Goal: Check status: Verify the current state of an ongoing process or item

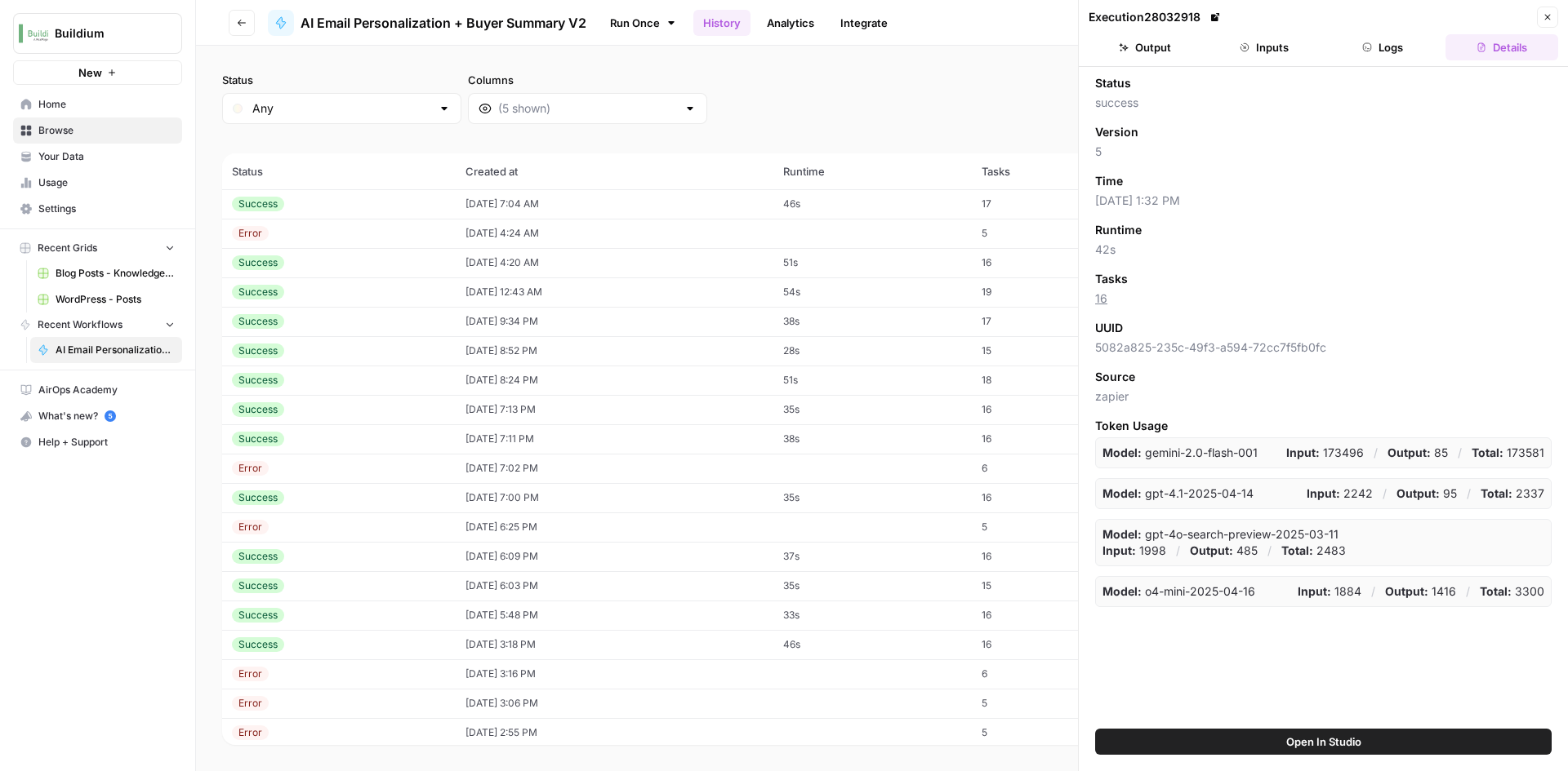
click at [397, 204] on div "Success" at bounding box center [339, 203] width 214 height 15
click at [1145, 48] on button "Output" at bounding box center [1145, 48] width 113 height 26
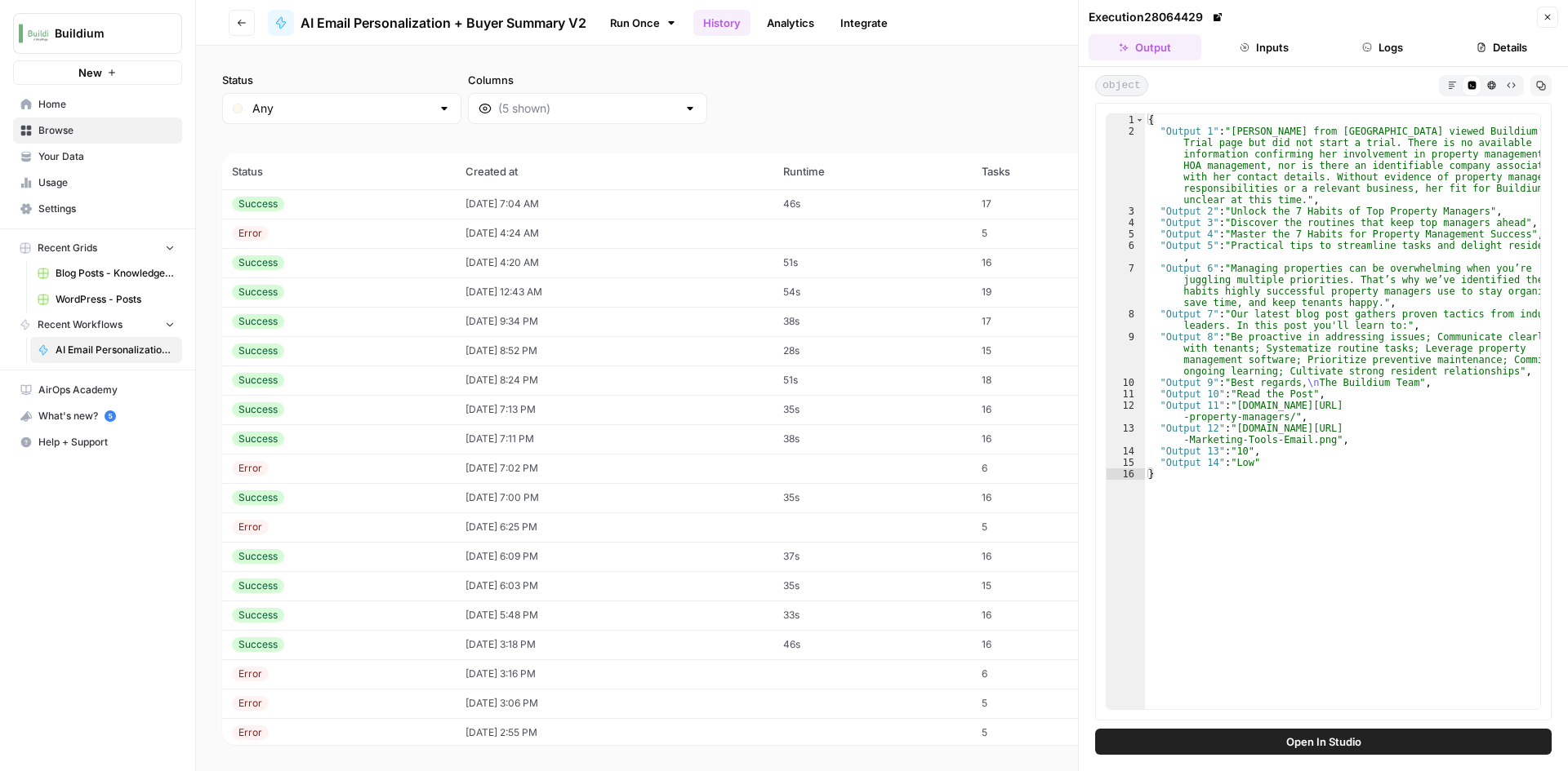
click at [298, 259] on div "Success" at bounding box center [339, 262] width 214 height 15
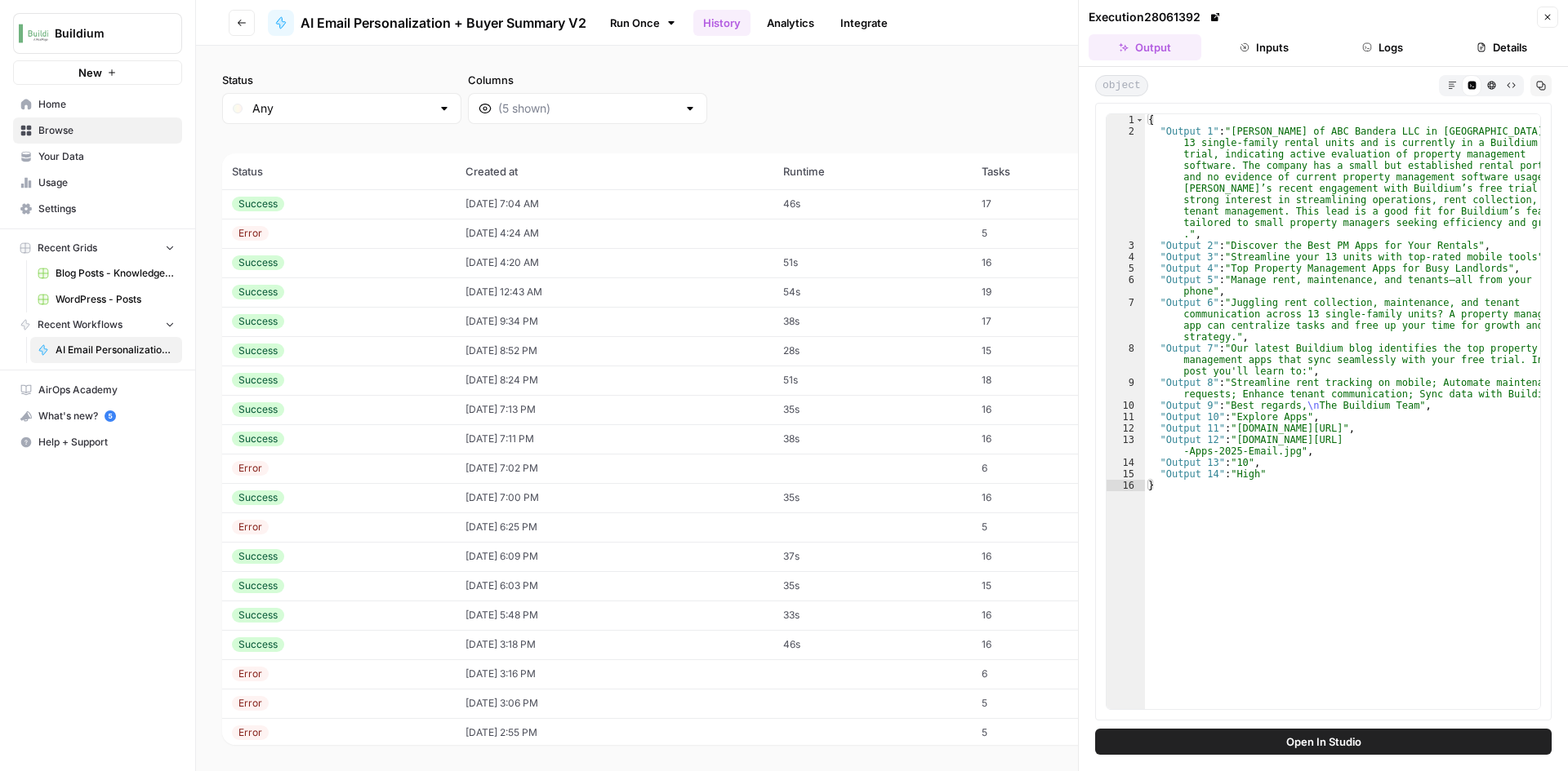
click at [455, 288] on td "08/26/25 at 12:43 AM" at bounding box center [614, 292] width 318 height 29
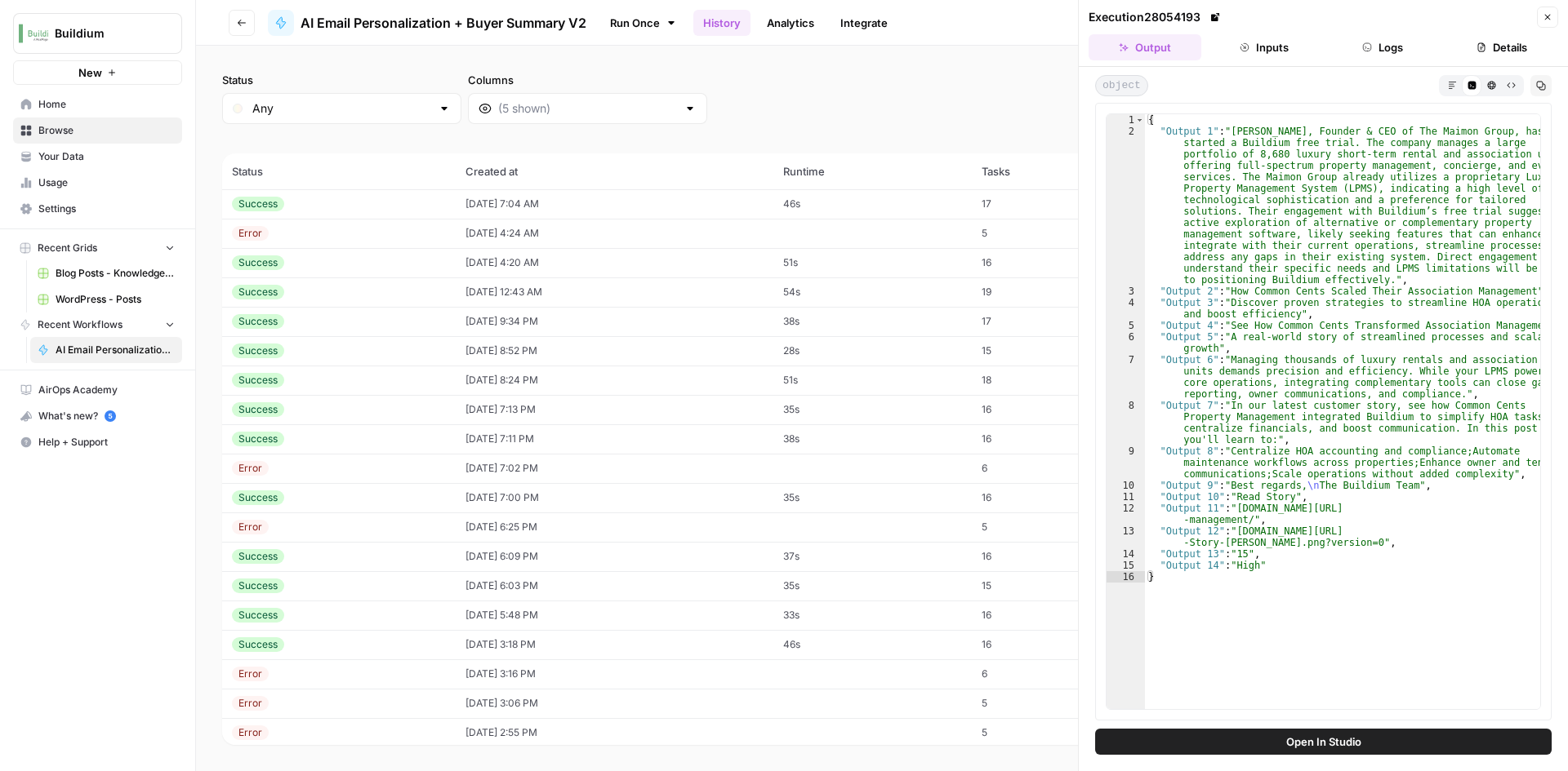
click at [424, 316] on div "Success" at bounding box center [339, 321] width 214 height 15
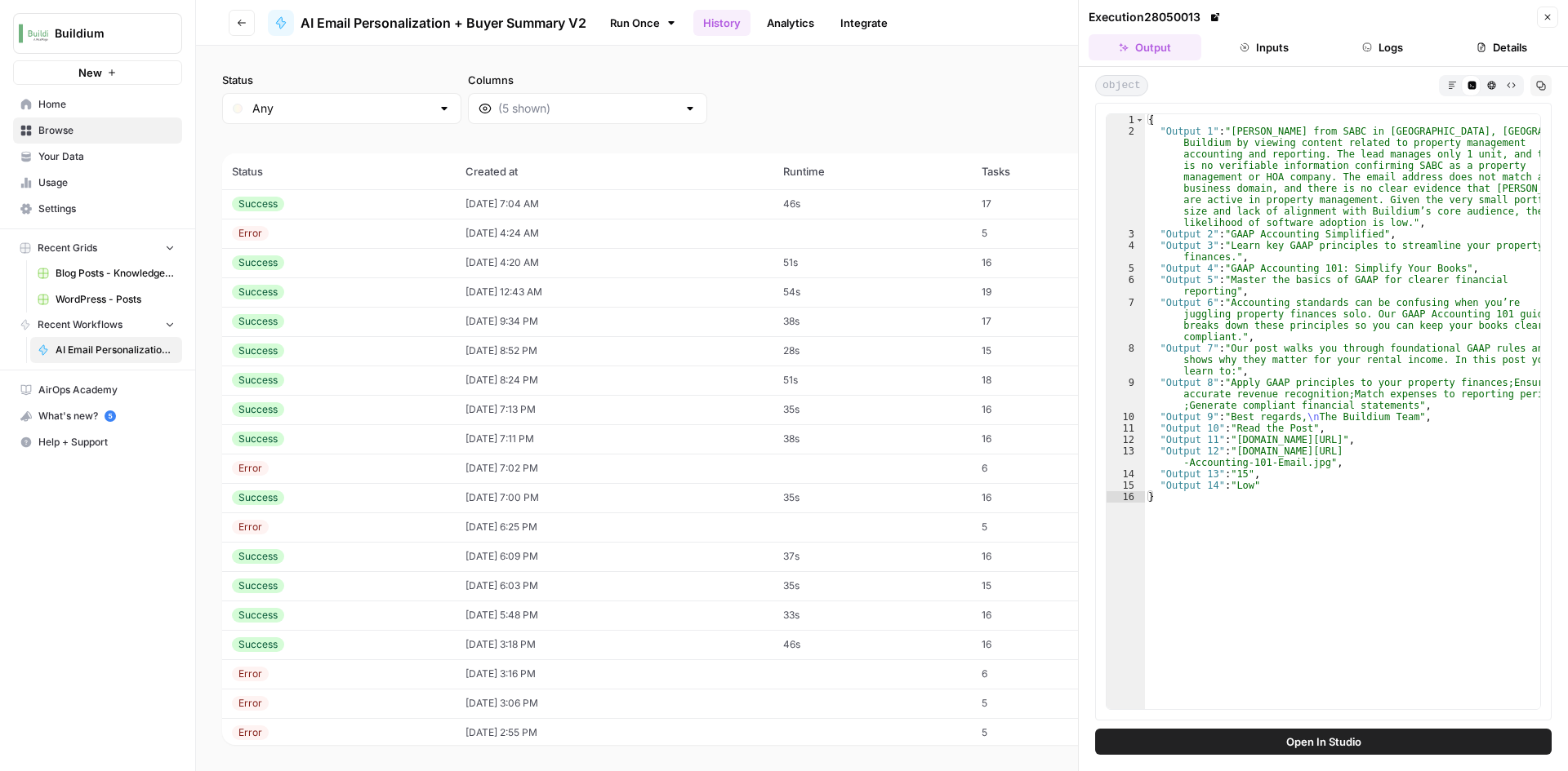
click at [455, 283] on td "08/26/25 at 12:43 AM" at bounding box center [614, 292] width 318 height 29
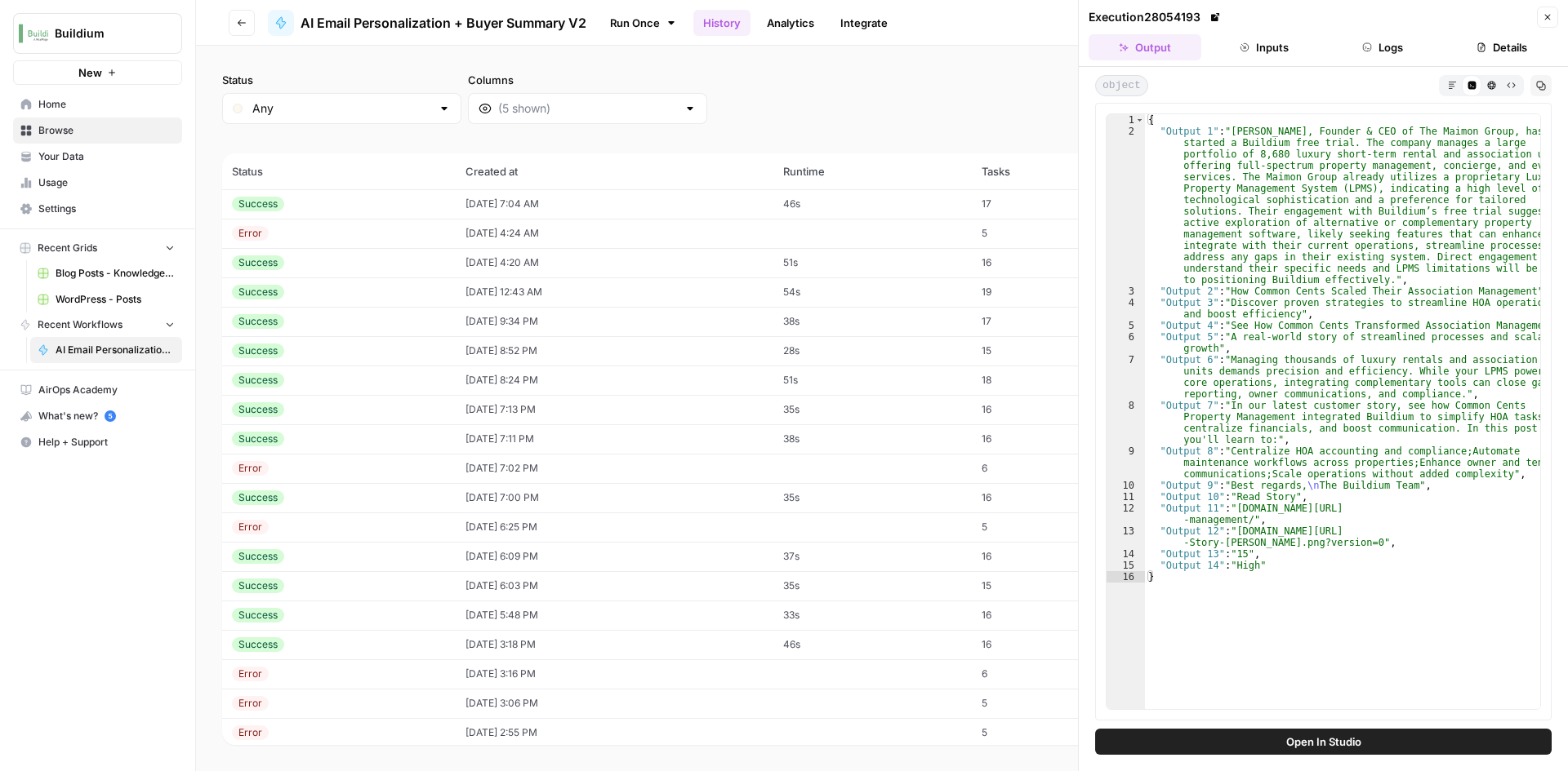
click at [455, 289] on td "08/26/25 at 12:43 AM" at bounding box center [614, 292] width 318 height 29
click at [455, 265] on td "08/26/25 at 4:20 AM" at bounding box center [614, 263] width 318 height 29
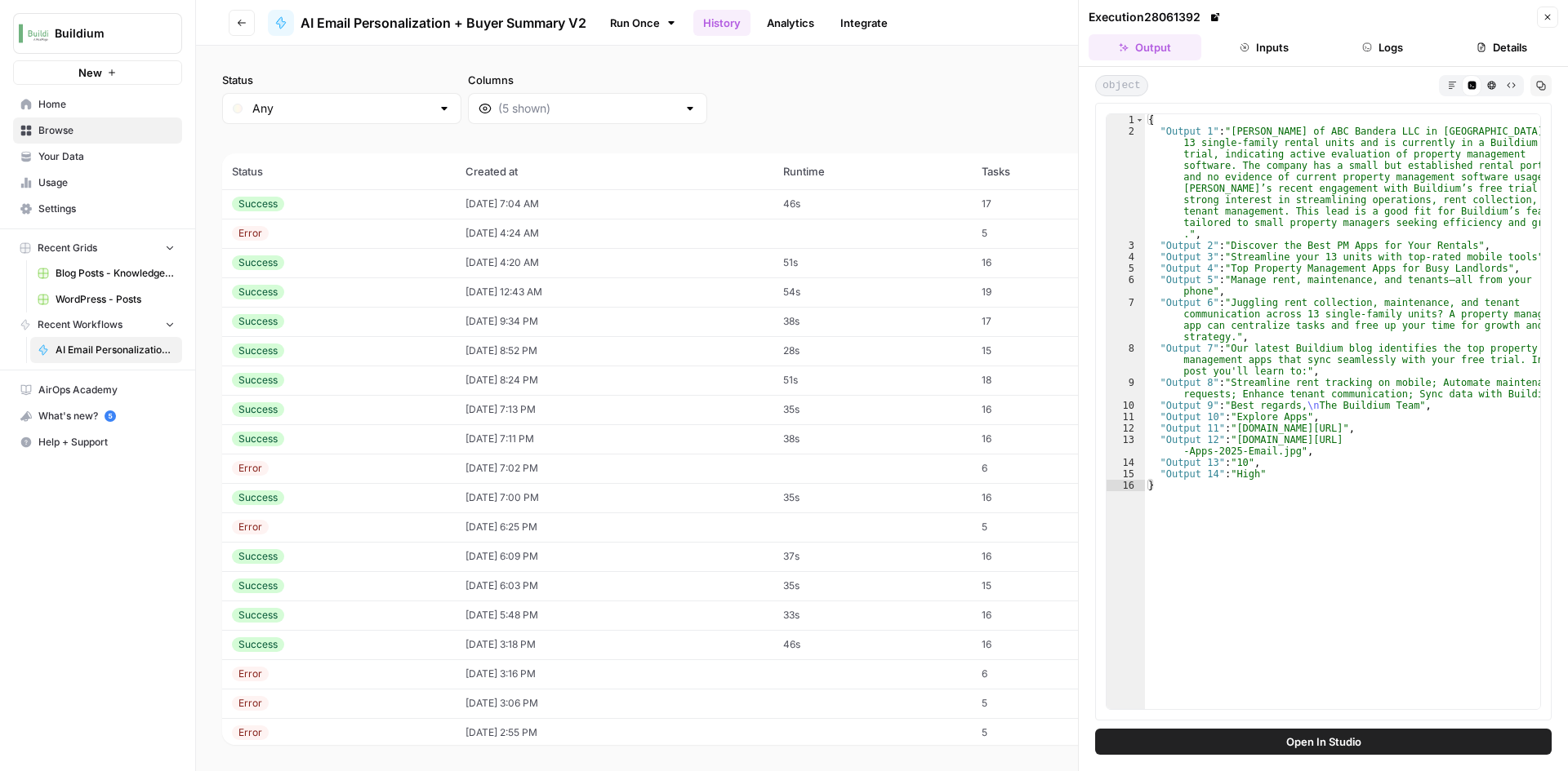
click at [422, 261] on div "Success" at bounding box center [339, 262] width 214 height 15
click at [422, 292] on div "Success" at bounding box center [339, 292] width 214 height 15
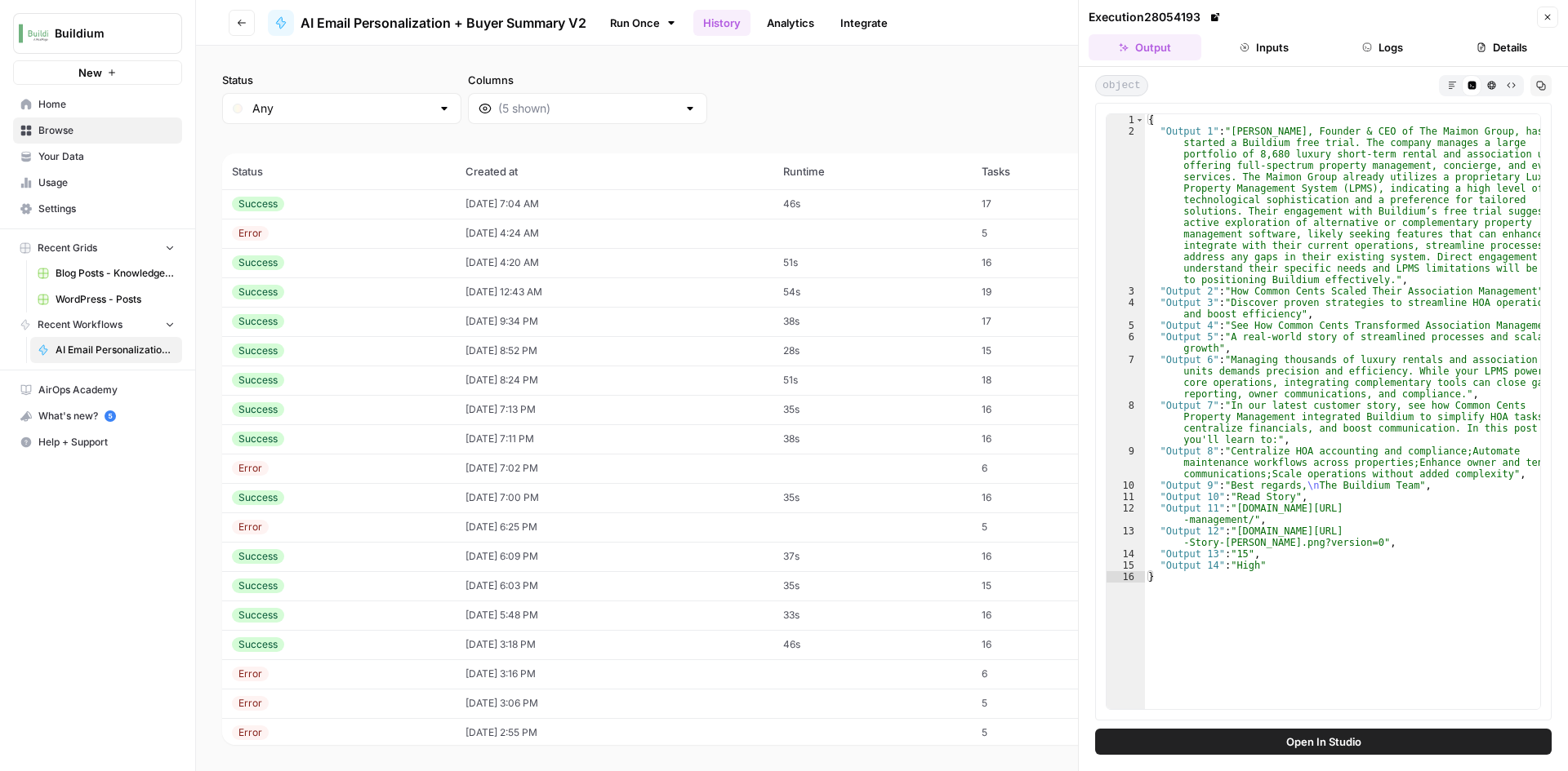
click at [1230, 45] on button "Inputs" at bounding box center [1264, 48] width 113 height 26
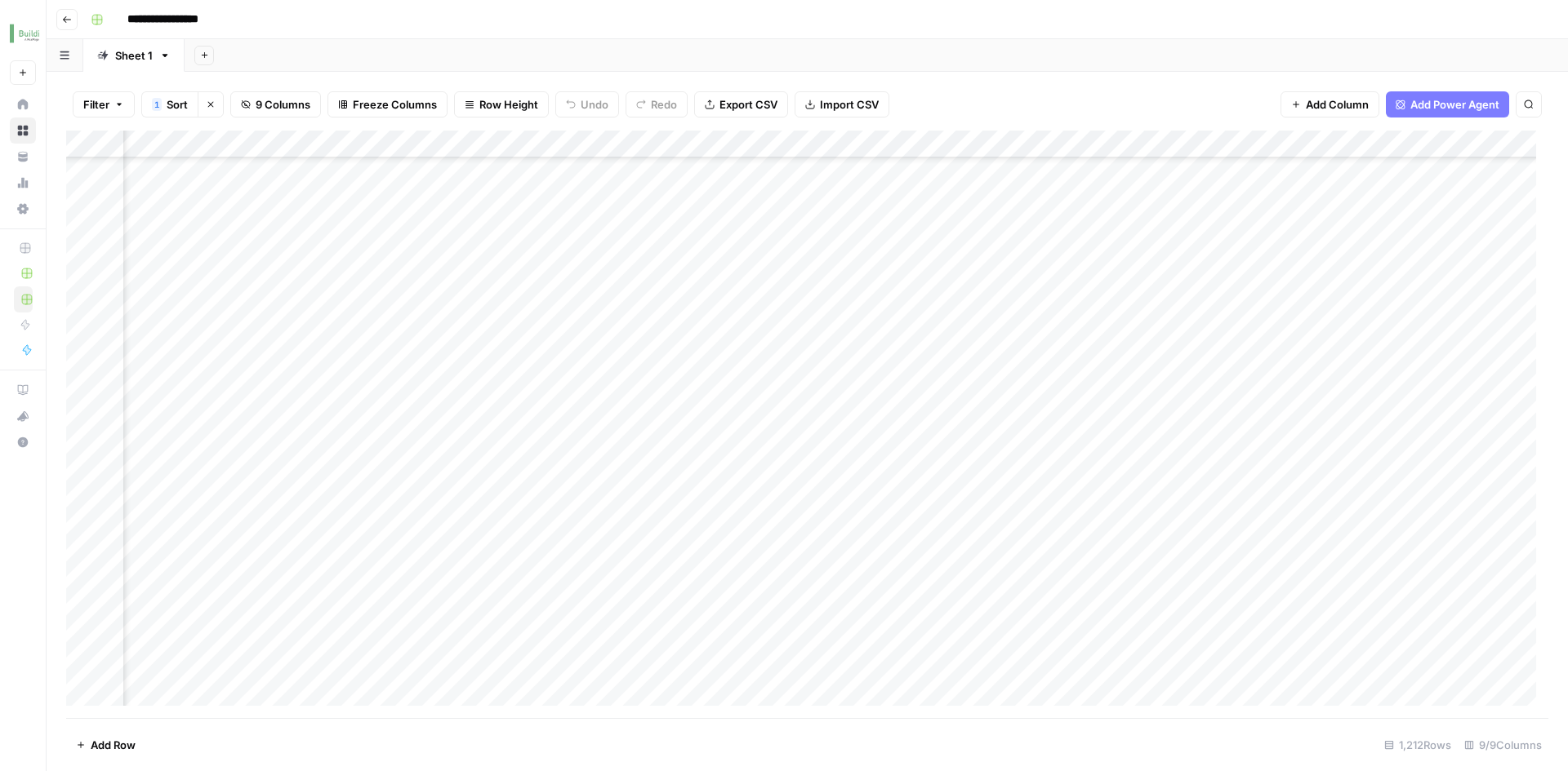
scroll to position [0, 227]
